Goal: Task Accomplishment & Management: Use online tool/utility

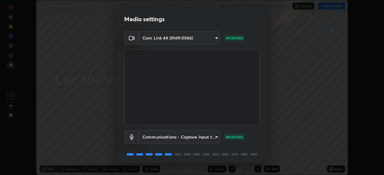
scroll to position [21, 0]
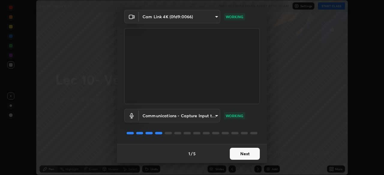
click at [249, 154] on button "Next" at bounding box center [245, 154] width 30 height 12
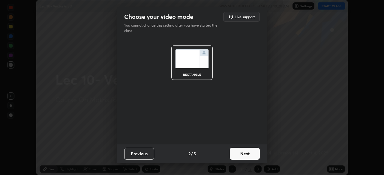
scroll to position [0, 0]
click at [249, 154] on button "Next" at bounding box center [245, 154] width 30 height 12
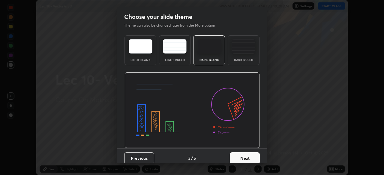
click at [250, 154] on button "Next" at bounding box center [245, 159] width 30 height 12
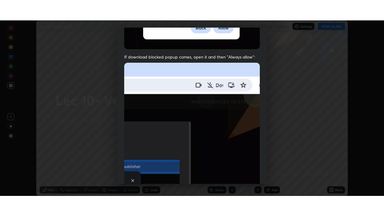
scroll to position [144, 0]
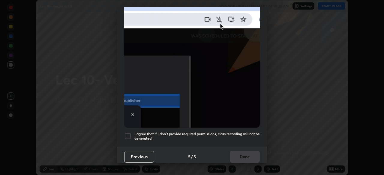
click at [244, 132] on h5 "I agree that if I don't provide required permissions, class recording will not …" at bounding box center [196, 136] width 125 height 9
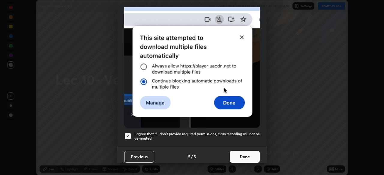
click at [247, 152] on button "Done" at bounding box center [245, 157] width 30 height 12
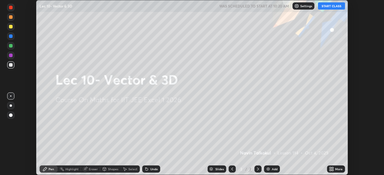
click at [275, 168] on div "Add" at bounding box center [275, 169] width 6 height 3
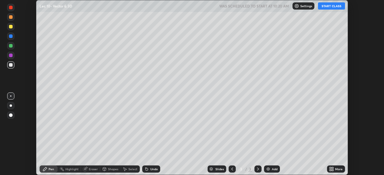
click at [334, 166] on div "More" at bounding box center [336, 169] width 18 height 7
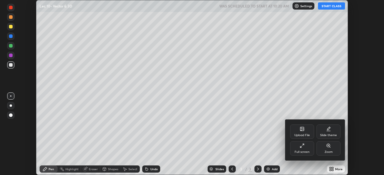
click at [304, 147] on div "Full screen" at bounding box center [302, 149] width 24 height 14
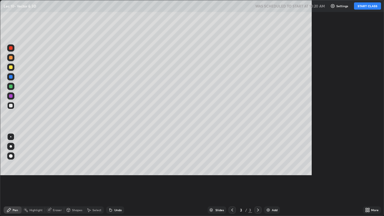
scroll to position [216, 384]
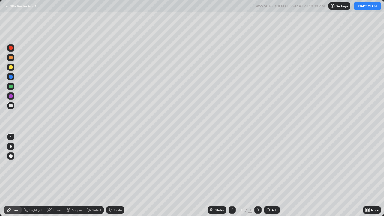
click at [365, 7] on button "START CLASS" at bounding box center [367, 5] width 27 height 7
click at [116, 175] on div "Undo" at bounding box center [117, 209] width 7 height 3
click at [116, 175] on div "Undo" at bounding box center [115, 209] width 18 height 7
click at [273, 175] on div "Add" at bounding box center [275, 209] width 6 height 3
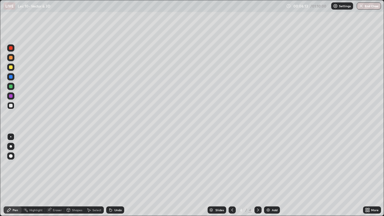
click at [231, 175] on icon at bounding box center [232, 210] width 5 height 5
click at [257, 175] on icon at bounding box center [258, 210] width 5 height 5
click at [232, 175] on icon at bounding box center [232, 210] width 5 height 5
click at [257, 175] on icon at bounding box center [258, 209] width 2 height 3
click at [120, 175] on div "Undo" at bounding box center [117, 209] width 7 height 3
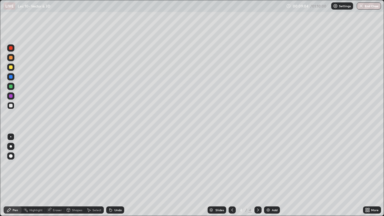
click at [118, 175] on div "Undo" at bounding box center [117, 209] width 7 height 3
click at [255, 175] on div at bounding box center [257, 209] width 7 height 7
click at [231, 175] on icon at bounding box center [232, 210] width 5 height 5
click at [254, 175] on div at bounding box center [257, 209] width 7 height 7
click at [276, 175] on div "Add" at bounding box center [275, 209] width 6 height 3
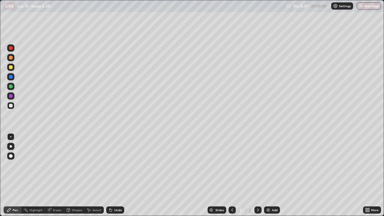
click at [114, 175] on div "Undo" at bounding box center [115, 209] width 18 height 7
click at [115, 175] on div "Undo" at bounding box center [115, 209] width 18 height 7
click at [114, 175] on div "Undo" at bounding box center [114, 210] width 20 height 12
click at [113, 175] on div "Undo" at bounding box center [114, 210] width 20 height 12
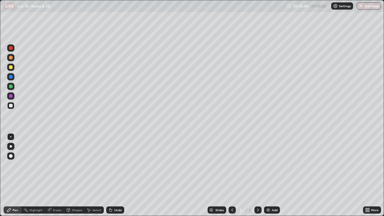
click at [113, 175] on div "Undo" at bounding box center [114, 210] width 20 height 12
click at [114, 175] on div "Undo" at bounding box center [114, 210] width 20 height 12
click at [118, 175] on div "Undo" at bounding box center [115, 209] width 18 height 7
click at [116, 175] on div "Undo" at bounding box center [117, 209] width 7 height 3
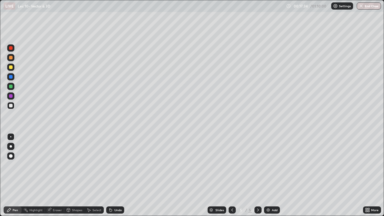
click at [118, 175] on div "Undo" at bounding box center [117, 209] width 7 height 3
click at [56, 175] on div "Eraser" at bounding box center [57, 209] width 9 height 3
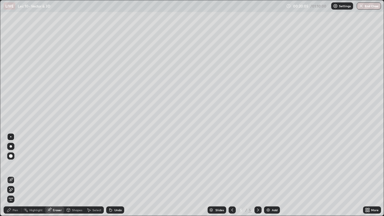
click at [17, 175] on div "Pen" at bounding box center [13, 209] width 18 height 7
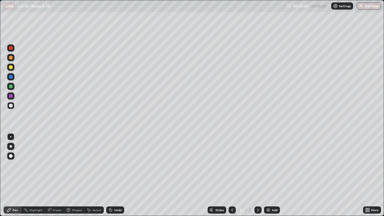
click at [116, 175] on div "Undo" at bounding box center [117, 209] width 7 height 3
click at [114, 175] on div "Undo" at bounding box center [117, 209] width 7 height 3
click at [113, 175] on div "Undo" at bounding box center [114, 210] width 20 height 12
click at [112, 175] on div "Undo" at bounding box center [114, 210] width 20 height 12
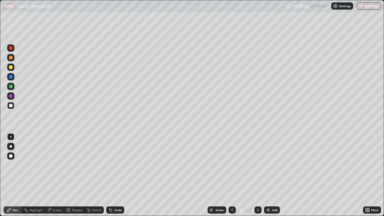
click at [112, 175] on div "Undo" at bounding box center [115, 209] width 18 height 7
click at [112, 175] on div "Undo" at bounding box center [114, 210] width 20 height 12
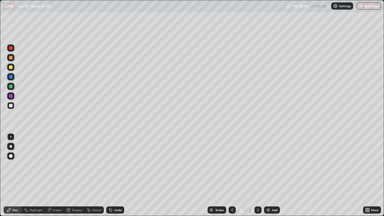
click at [112, 175] on div "Undo" at bounding box center [114, 210] width 20 height 12
click at [94, 175] on div "Select" at bounding box center [96, 209] width 9 height 3
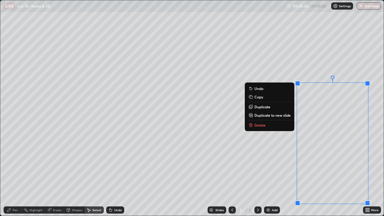
click at [276, 122] on button "Delete" at bounding box center [269, 124] width 45 height 7
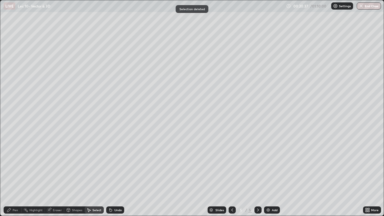
click at [19, 175] on div "Pen" at bounding box center [13, 209] width 18 height 7
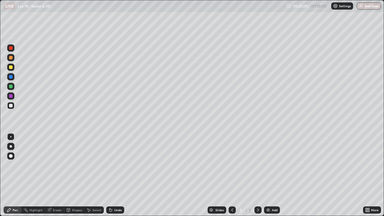
click at [117, 175] on div "Undo" at bounding box center [117, 209] width 7 height 3
click at [117, 175] on div "Undo" at bounding box center [115, 209] width 18 height 7
click at [57, 175] on div "Eraser" at bounding box center [54, 209] width 19 height 7
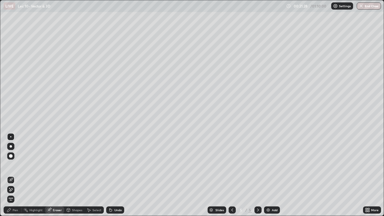
click at [19, 175] on div "Pen" at bounding box center [13, 209] width 18 height 7
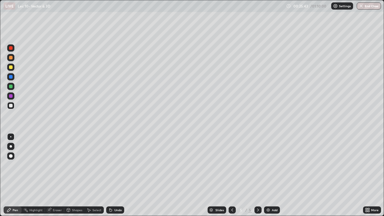
click at [274, 175] on div "Add" at bounding box center [275, 209] width 6 height 3
click at [117, 175] on div "Undo" at bounding box center [117, 209] width 7 height 3
click at [58, 175] on div "Eraser" at bounding box center [57, 209] width 9 height 3
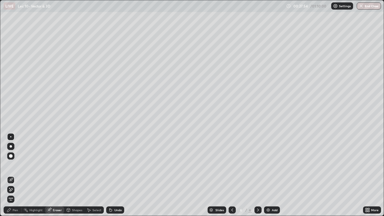
click at [20, 175] on div "Pen" at bounding box center [13, 209] width 18 height 7
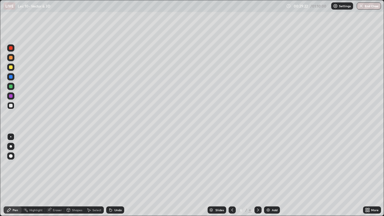
click at [270, 175] on img at bounding box center [268, 210] width 5 height 5
click at [115, 175] on div "Undo" at bounding box center [117, 209] width 7 height 3
click at [95, 175] on div "Select" at bounding box center [96, 209] width 9 height 3
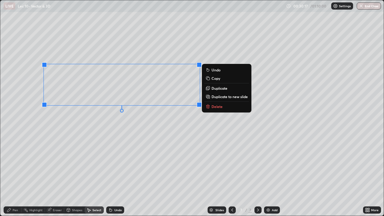
click at [212, 108] on p "Delete" at bounding box center [216, 106] width 11 height 5
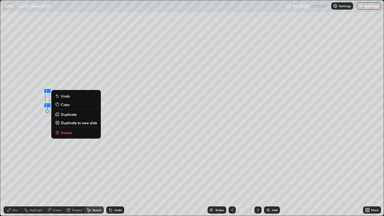
click at [69, 130] on button "Delete" at bounding box center [76, 132] width 45 height 7
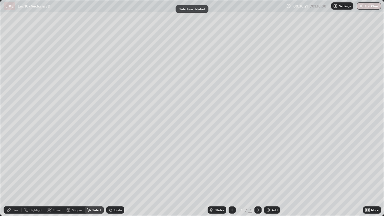
click at [16, 175] on div "Pen" at bounding box center [13, 209] width 18 height 7
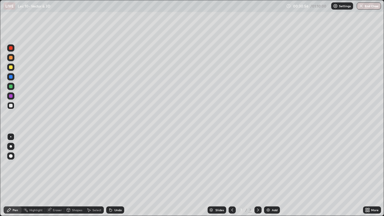
click at [116, 175] on div "Undo" at bounding box center [117, 209] width 7 height 3
click at [115, 175] on div "Undo" at bounding box center [117, 209] width 7 height 3
click at [116, 175] on div "Undo" at bounding box center [117, 209] width 7 height 3
click at [231, 175] on icon at bounding box center [232, 210] width 5 height 5
click at [259, 175] on icon at bounding box center [258, 210] width 5 height 5
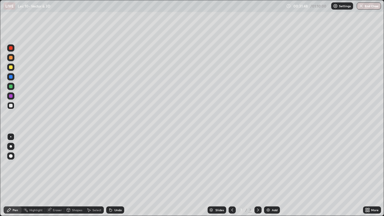
click at [232, 175] on icon at bounding box center [232, 210] width 5 height 5
click at [258, 175] on icon at bounding box center [258, 210] width 5 height 5
click at [122, 175] on div "Undo" at bounding box center [115, 209] width 18 height 7
click at [231, 175] on icon at bounding box center [232, 210] width 5 height 5
click at [257, 175] on icon at bounding box center [258, 210] width 5 height 5
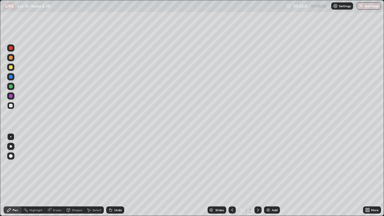
click at [232, 175] on icon at bounding box center [232, 210] width 5 height 5
click at [269, 175] on img at bounding box center [268, 210] width 5 height 5
click at [233, 175] on icon at bounding box center [232, 210] width 5 height 5
click at [258, 175] on icon at bounding box center [258, 210] width 5 height 5
click at [254, 175] on div at bounding box center [257, 209] width 7 height 7
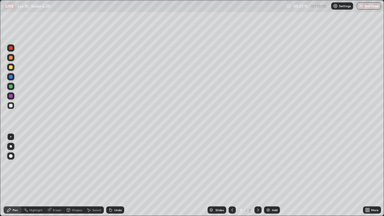
click at [232, 175] on icon at bounding box center [232, 210] width 5 height 5
click at [231, 175] on icon at bounding box center [232, 210] width 5 height 5
click at [257, 175] on icon at bounding box center [258, 210] width 5 height 5
click at [258, 175] on div at bounding box center [257, 209] width 7 height 7
click at [268, 175] on img at bounding box center [268, 210] width 5 height 5
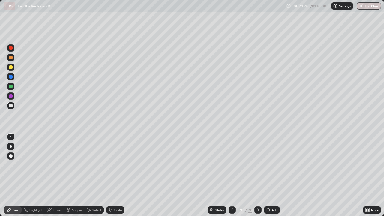
click at [115, 175] on div "Undo" at bounding box center [117, 209] width 7 height 3
click at [58, 175] on div "Eraser" at bounding box center [57, 209] width 9 height 3
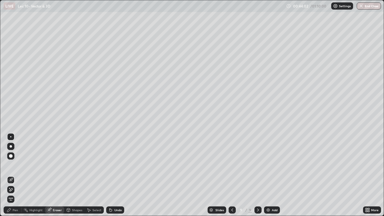
click at [96, 175] on div "Select" at bounding box center [96, 209] width 9 height 3
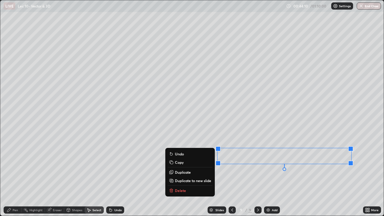
click at [193, 175] on button "Delete" at bounding box center [190, 190] width 45 height 7
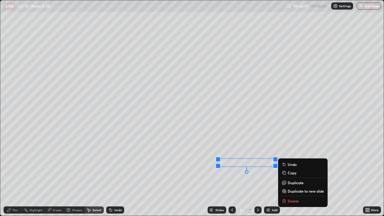
click at [291, 175] on p "Delete" at bounding box center [293, 201] width 11 height 5
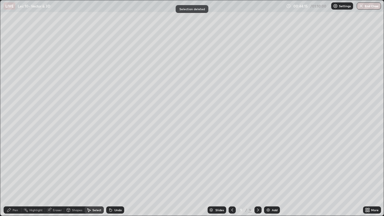
click at [18, 175] on div "Pen" at bounding box center [15, 209] width 5 height 3
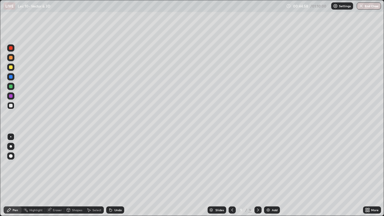
click at [117, 175] on div "Undo" at bounding box center [117, 209] width 7 height 3
click at [116, 175] on div "Undo" at bounding box center [115, 209] width 18 height 7
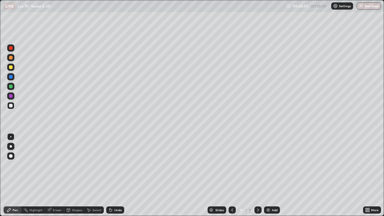
click at [116, 175] on div "Undo" at bounding box center [115, 209] width 18 height 7
click at [115, 175] on div "Undo" at bounding box center [115, 209] width 18 height 7
click at [308, 175] on div "Slides 9 / 9 Add" at bounding box center [243, 210] width 239 height 12
click at [314, 175] on div "Slides 9 / 9 Add" at bounding box center [243, 210] width 239 height 12
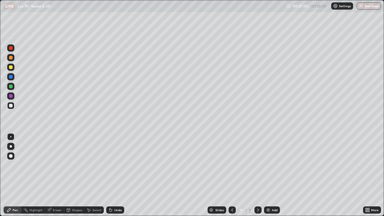
click at [313, 175] on div "Slides 9 / 9 Add" at bounding box center [243, 210] width 239 height 12
click at [360, 175] on div "Slides 9 / 9 Add" at bounding box center [243, 210] width 239 height 12
click at [368, 7] on button "End Class" at bounding box center [369, 5] width 24 height 7
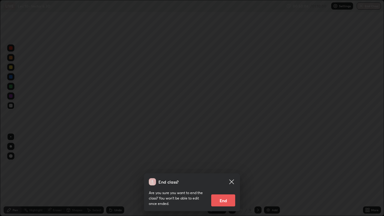
click at [226, 175] on button "End" at bounding box center [223, 200] width 24 height 12
